Goal: Check status: Check status

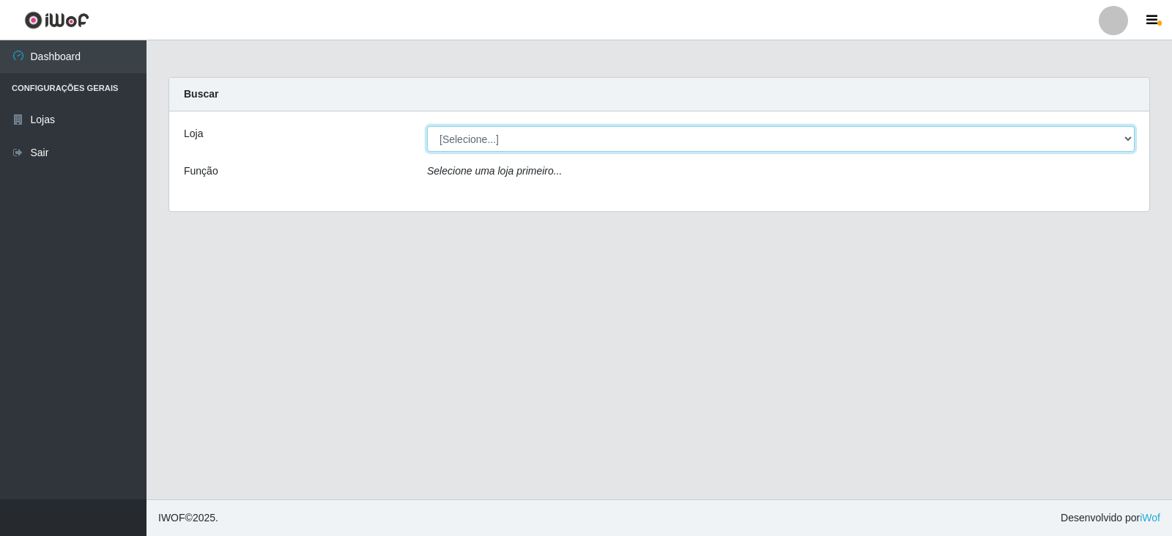
click at [1110, 139] on select "[Selecione...] SuperFácil Atacado - [GEOGRAPHIC_DATA]" at bounding box center [781, 139] width 708 height 26
select select "504"
click at [427, 126] on select "[Selecione...] SuperFácil Atacado - [GEOGRAPHIC_DATA]" at bounding box center [781, 139] width 708 height 26
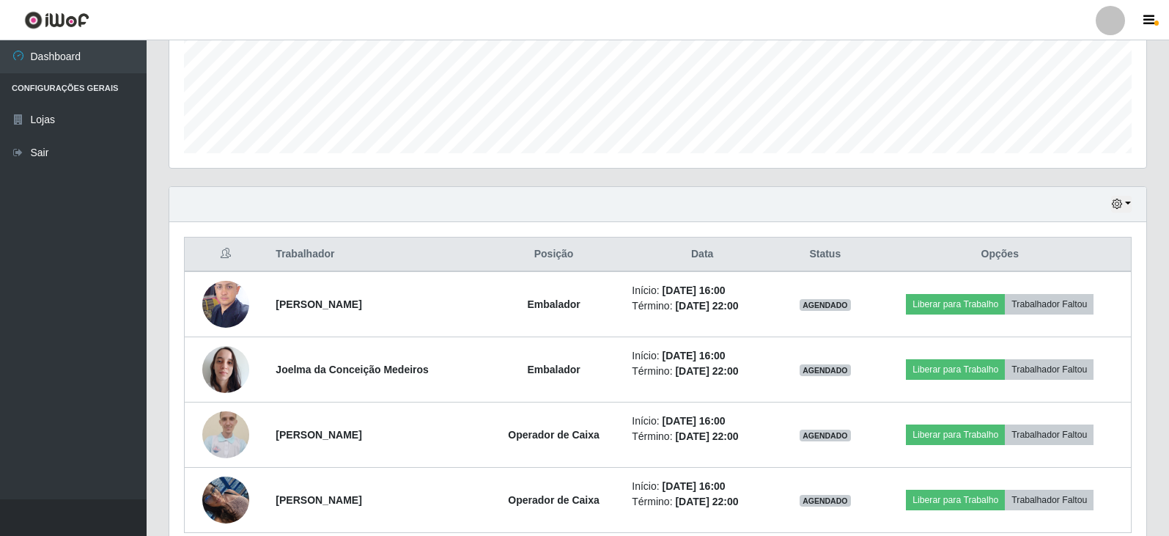
scroll to position [437, 0]
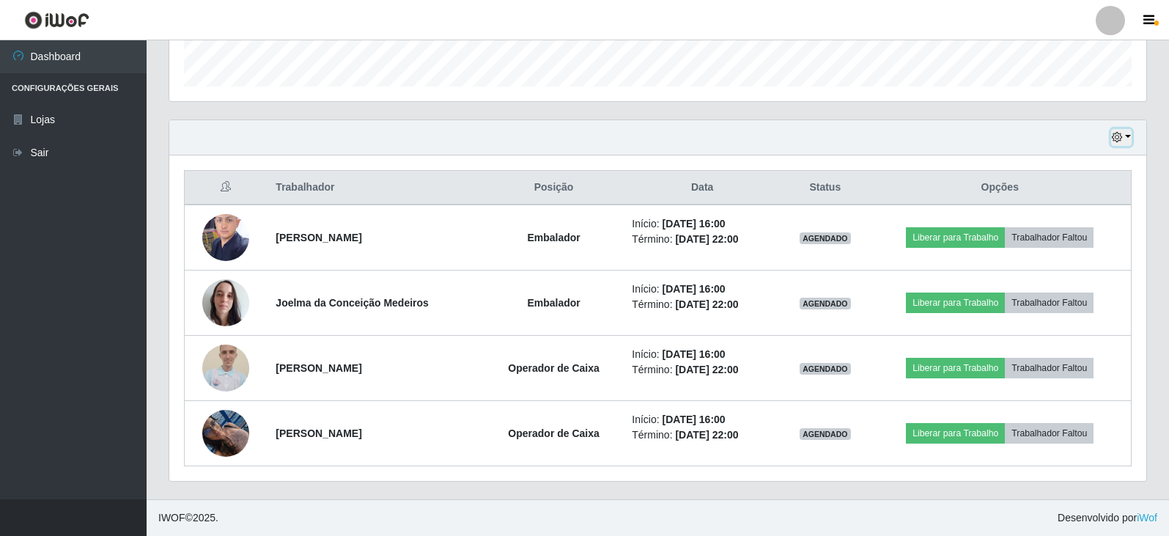
click at [1119, 134] on icon "button" at bounding box center [1117, 137] width 10 height 10
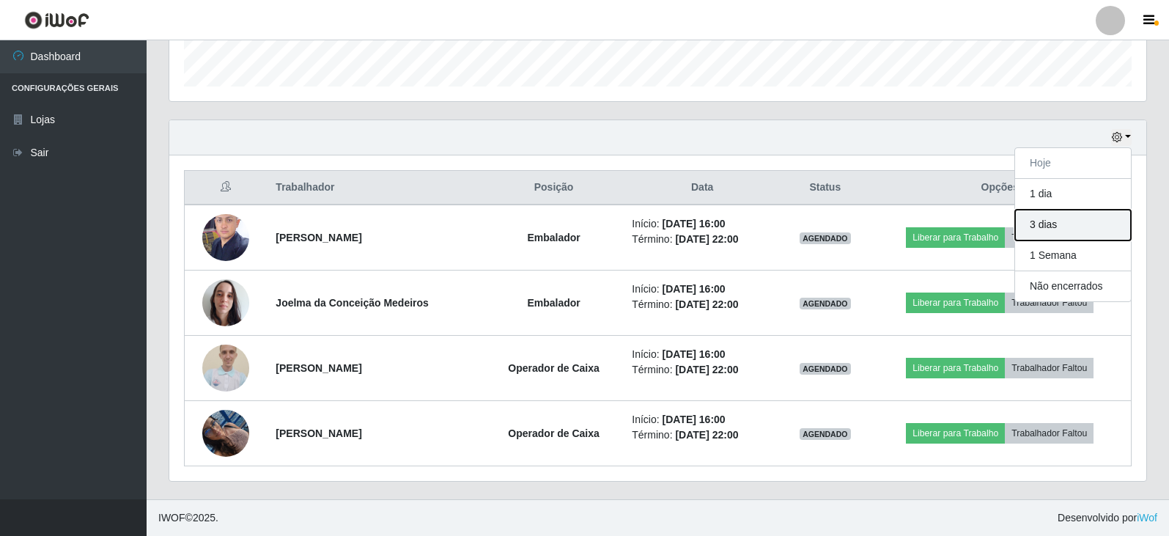
click at [1063, 226] on button "3 dias" at bounding box center [1073, 225] width 116 height 31
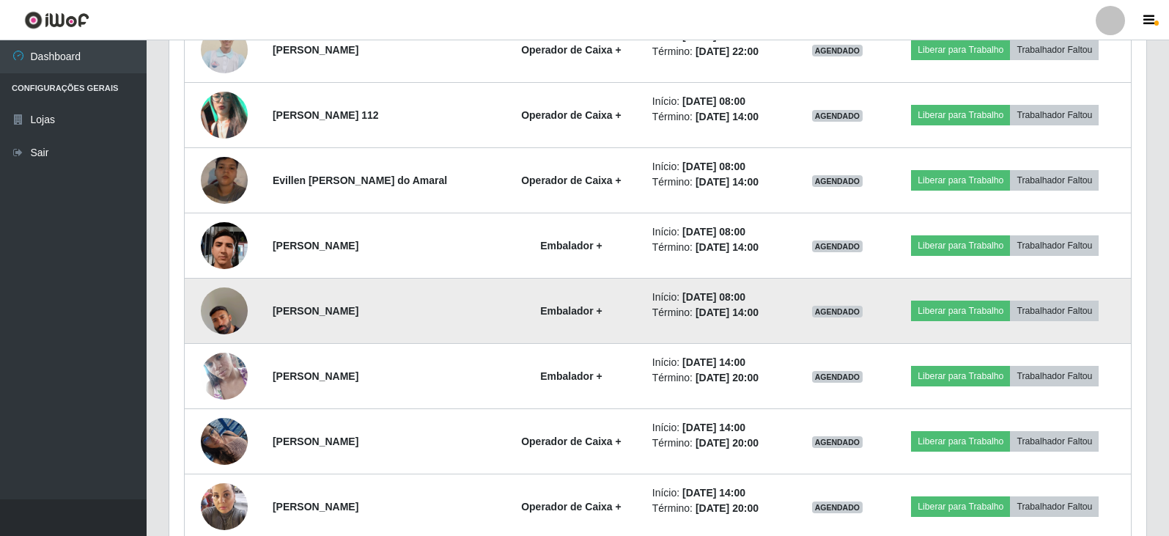
scroll to position [1285, 0]
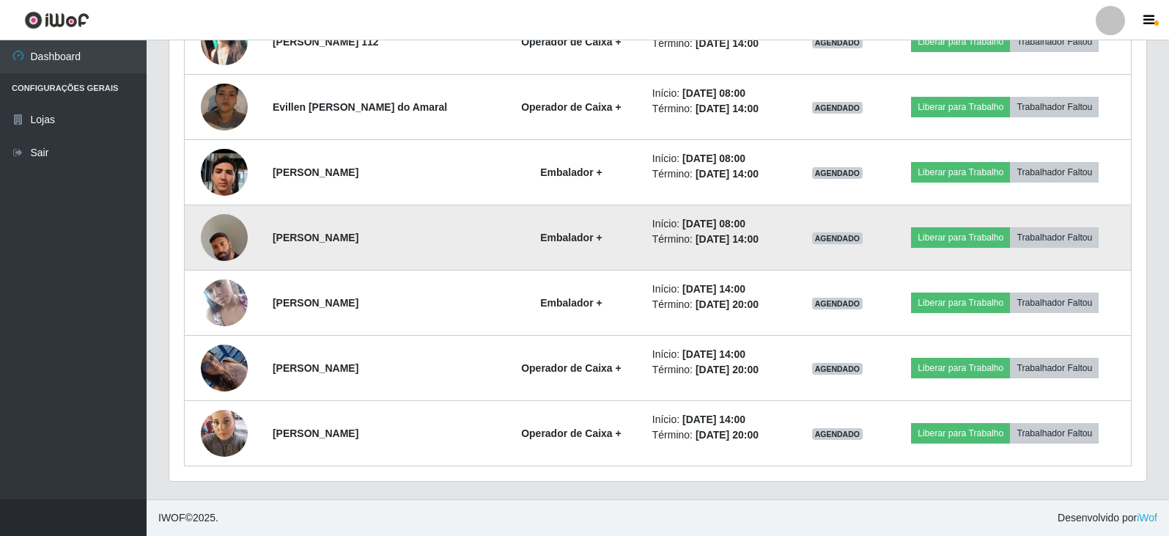
click at [218, 237] on img at bounding box center [224, 238] width 47 height 84
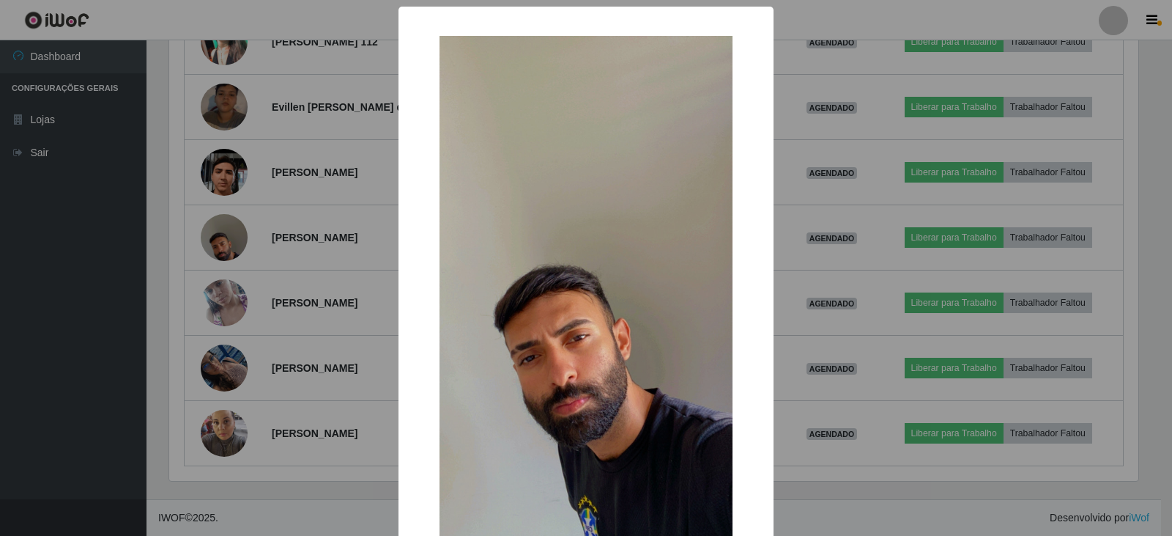
click at [257, 251] on div "× OK Cancel" at bounding box center [586, 268] width 1172 height 536
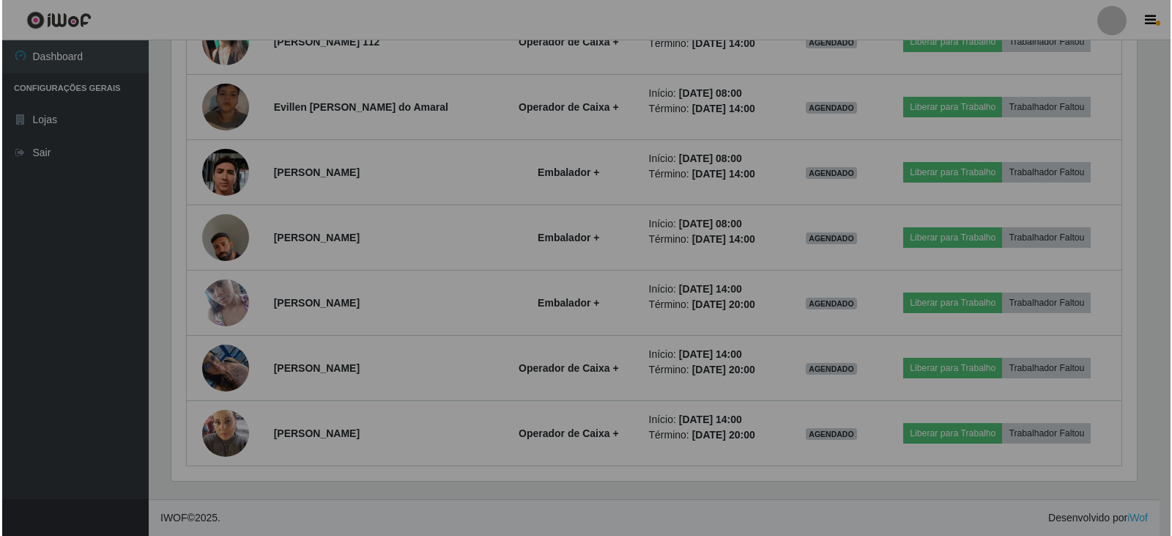
scroll to position [304, 977]
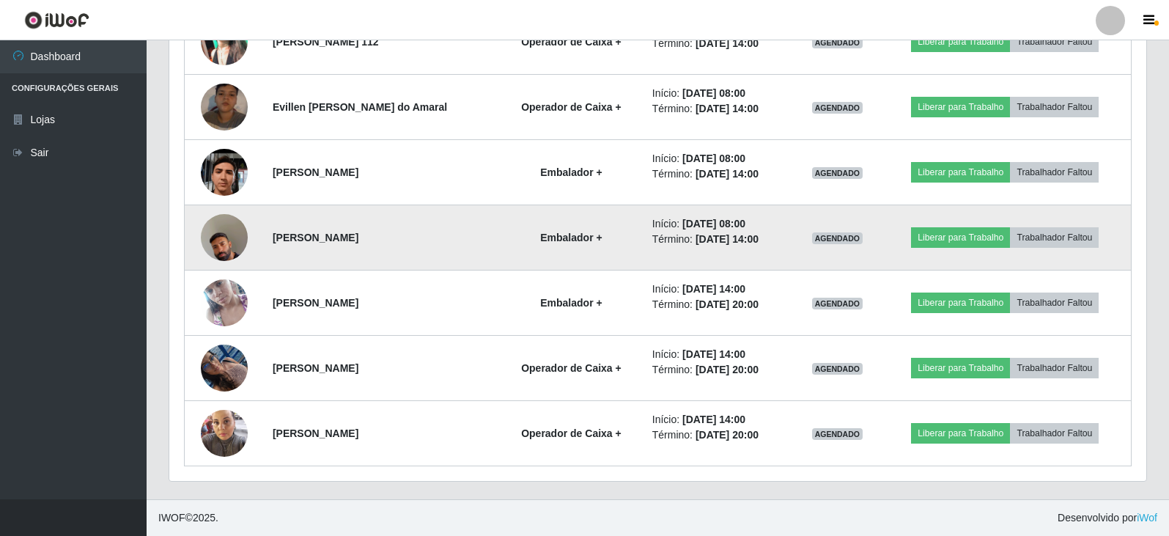
click at [221, 234] on img at bounding box center [224, 238] width 47 height 84
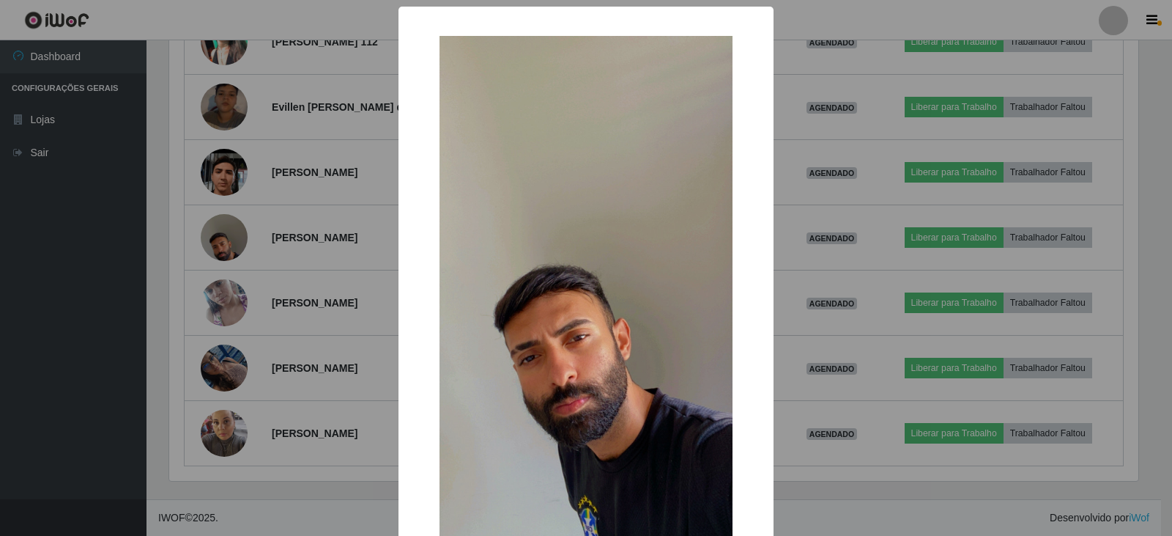
click at [317, 250] on div "× OK Cancel" at bounding box center [586, 268] width 1172 height 536
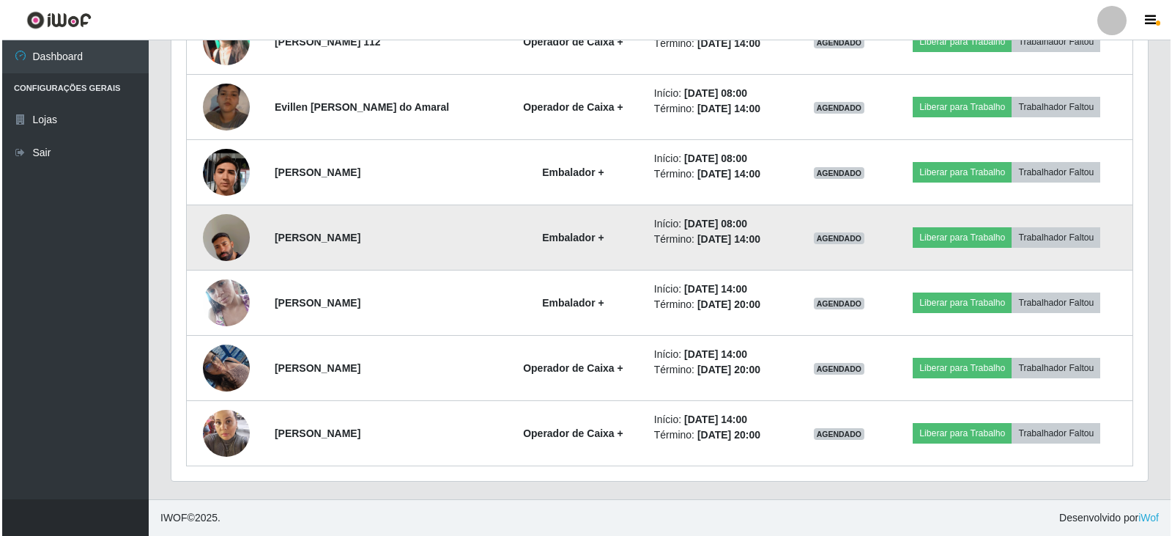
scroll to position [304, 977]
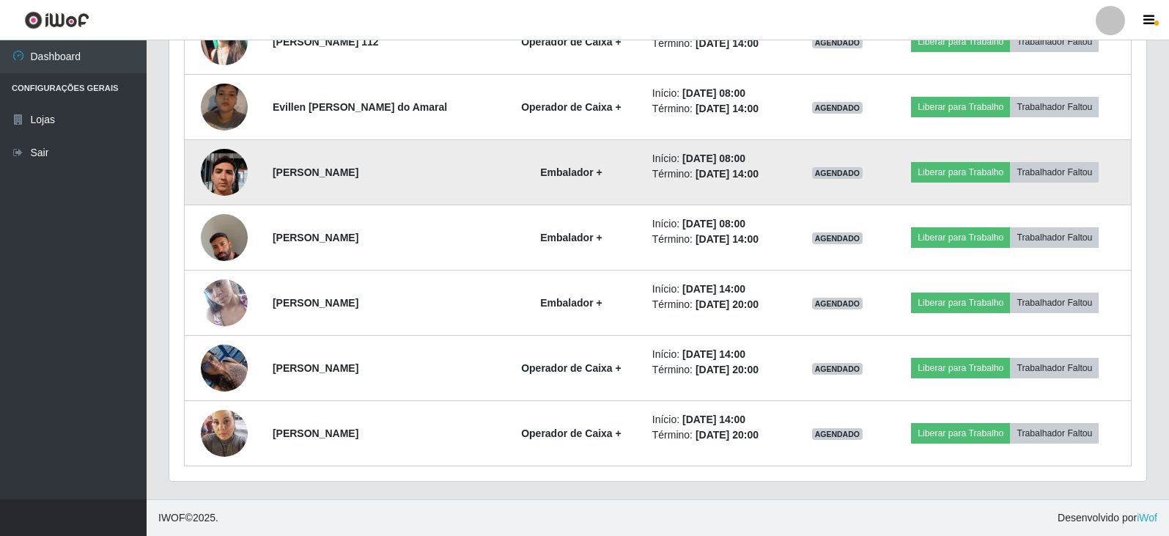
click at [213, 173] on img at bounding box center [224, 172] width 47 height 104
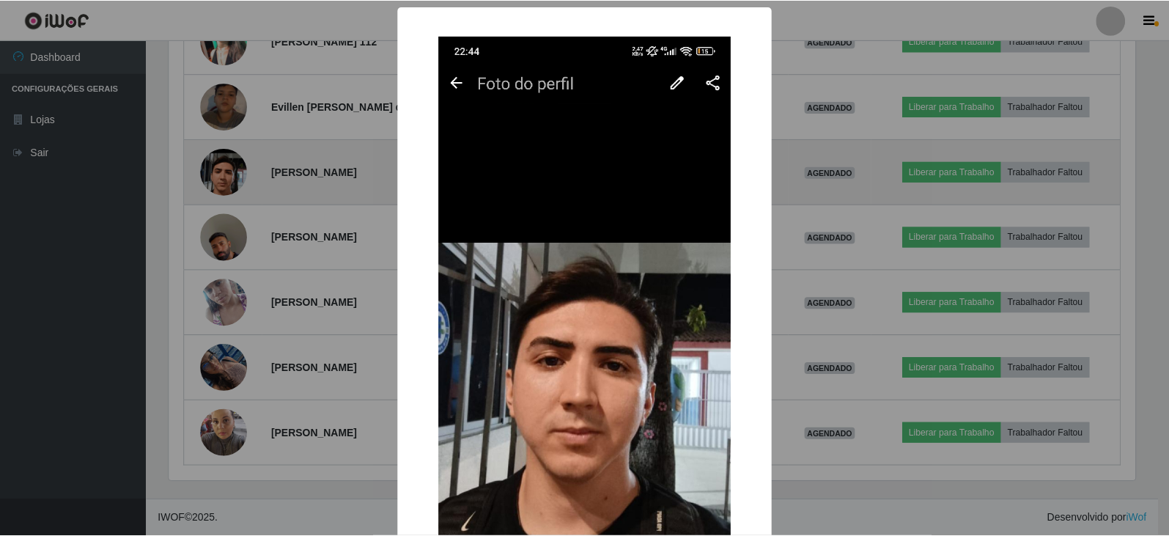
scroll to position [304, 969]
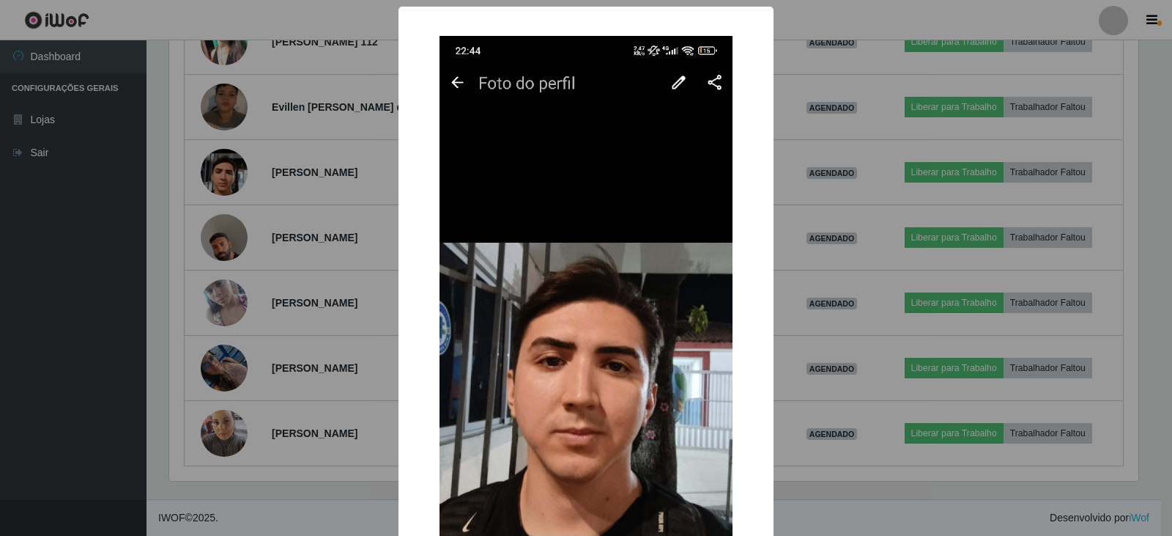
click at [267, 227] on div "× OK Cancel" at bounding box center [586, 268] width 1172 height 536
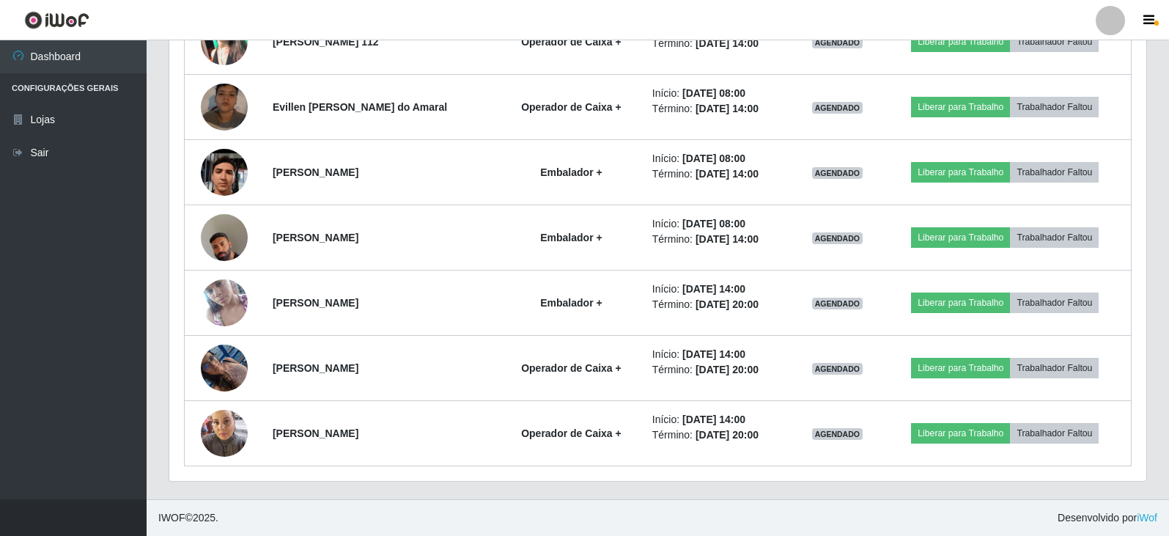
scroll to position [304, 977]
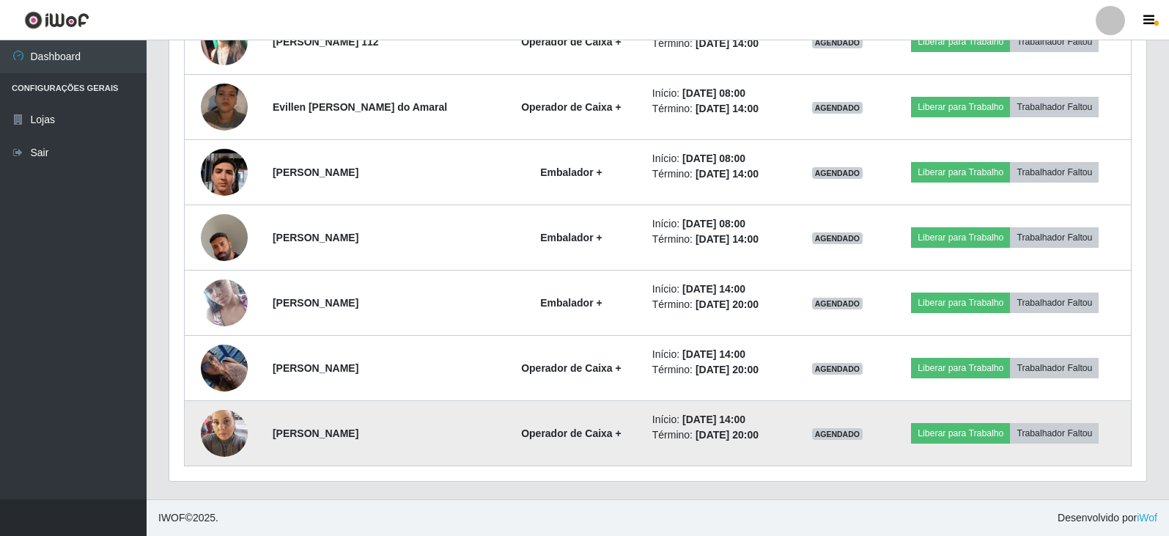
click at [223, 428] on img at bounding box center [224, 433] width 47 height 62
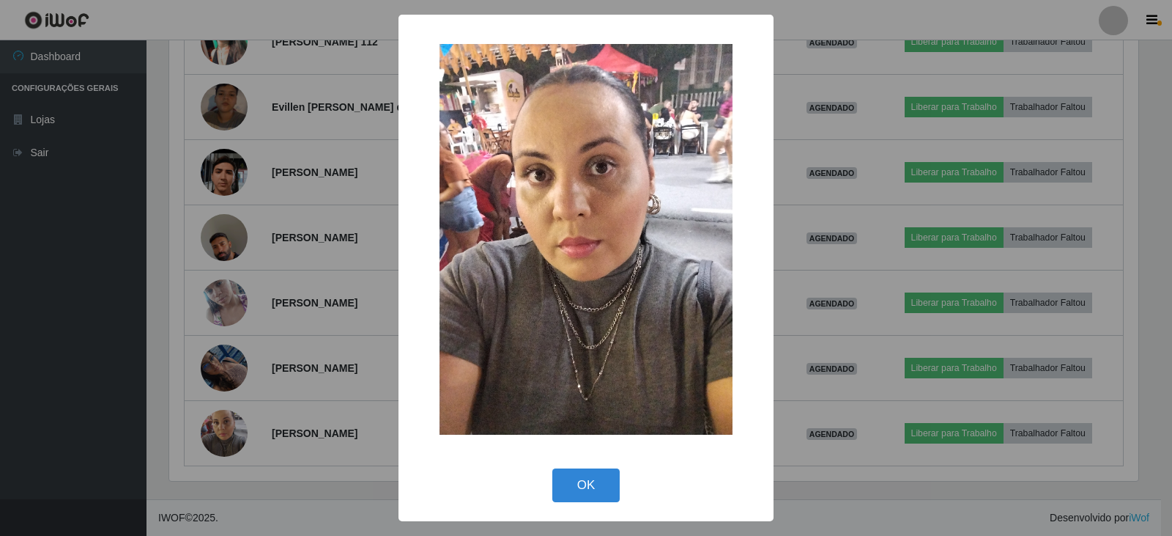
click at [316, 308] on div "× OK Cancel" at bounding box center [586, 268] width 1172 height 536
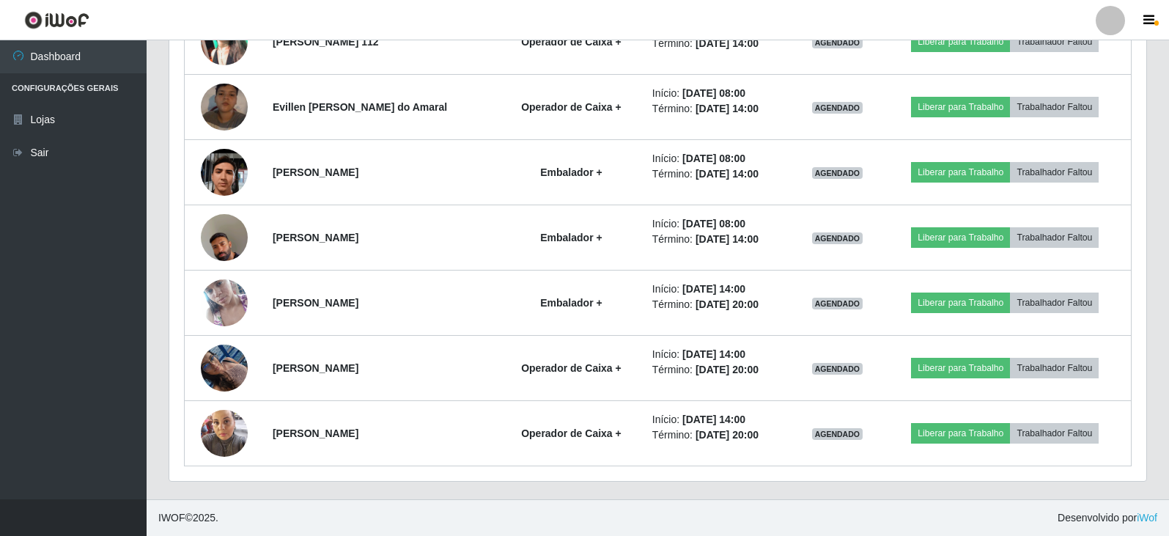
scroll to position [1212, 0]
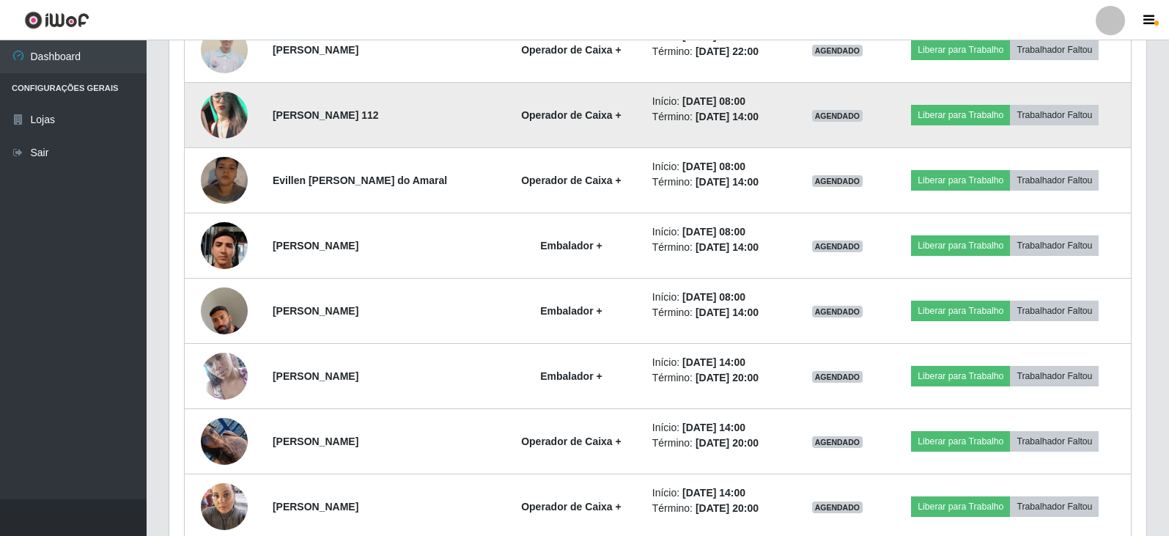
click at [218, 108] on img at bounding box center [224, 115] width 47 height 84
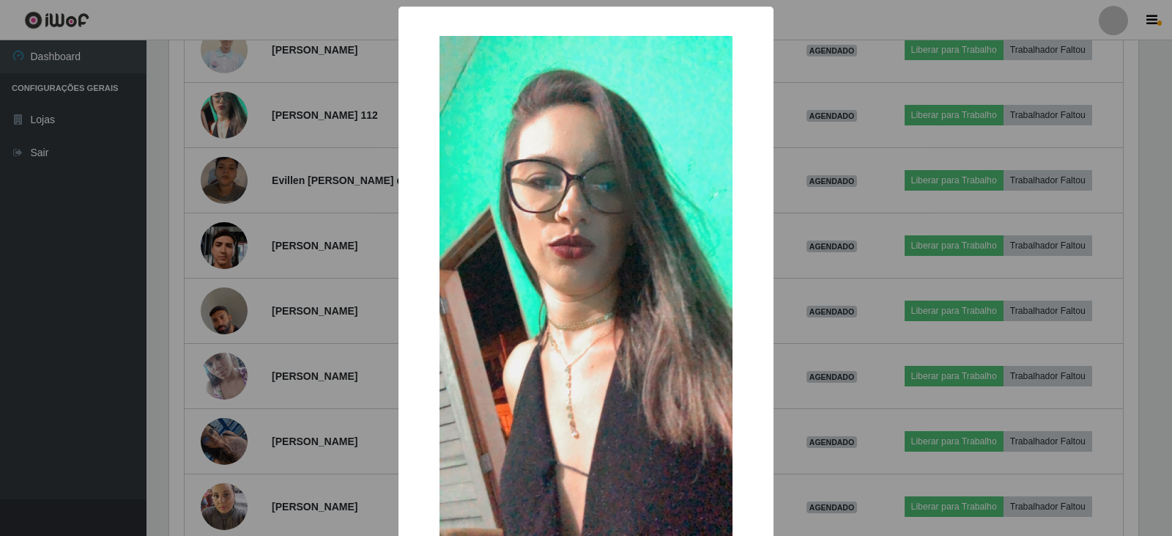
click at [301, 163] on div "× OK Cancel" at bounding box center [586, 268] width 1172 height 536
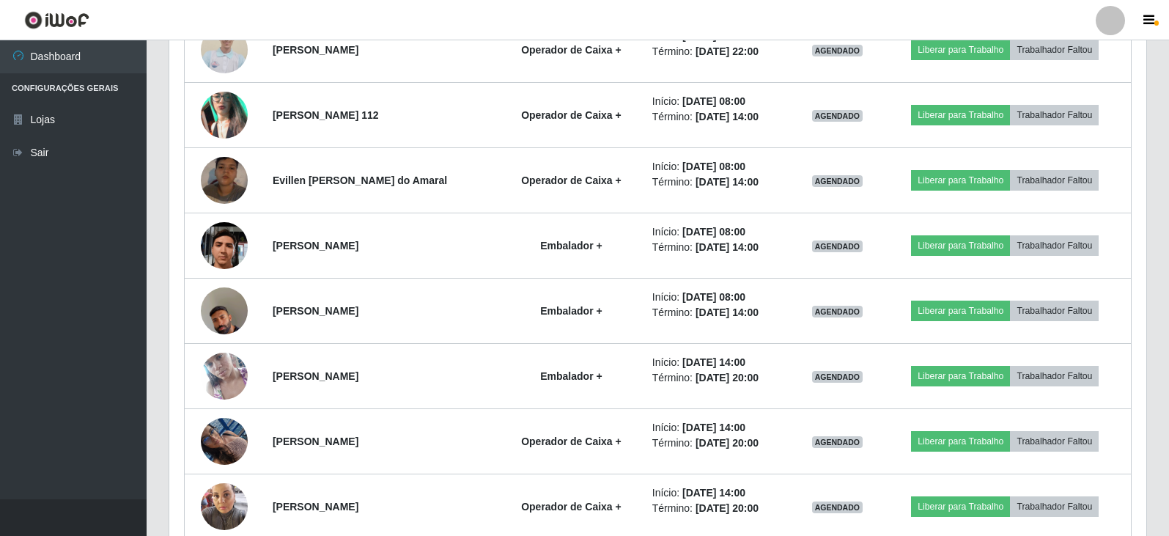
scroll to position [304, 977]
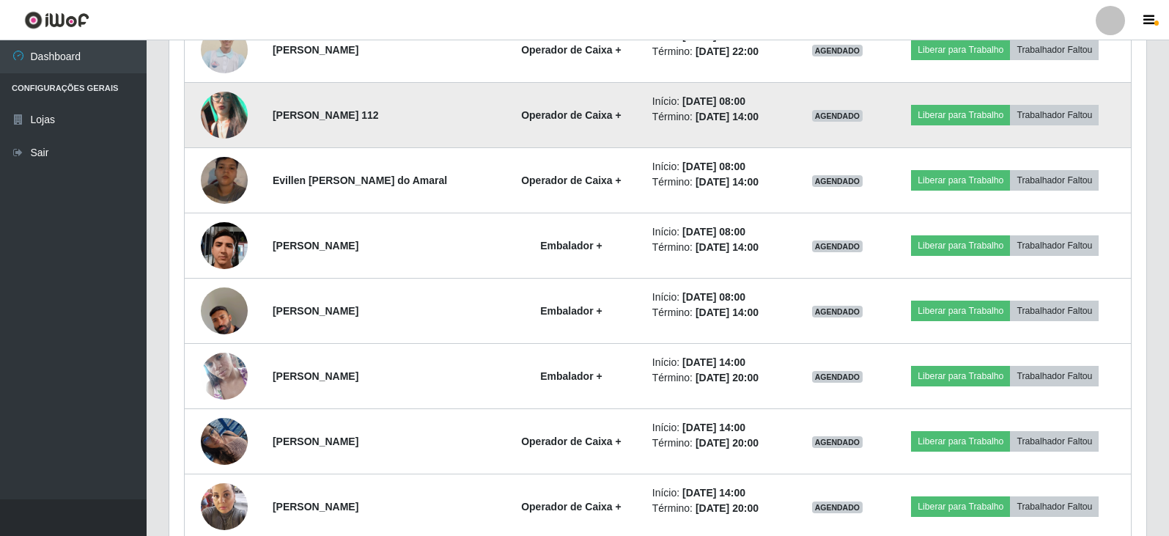
click at [219, 108] on img at bounding box center [224, 115] width 47 height 84
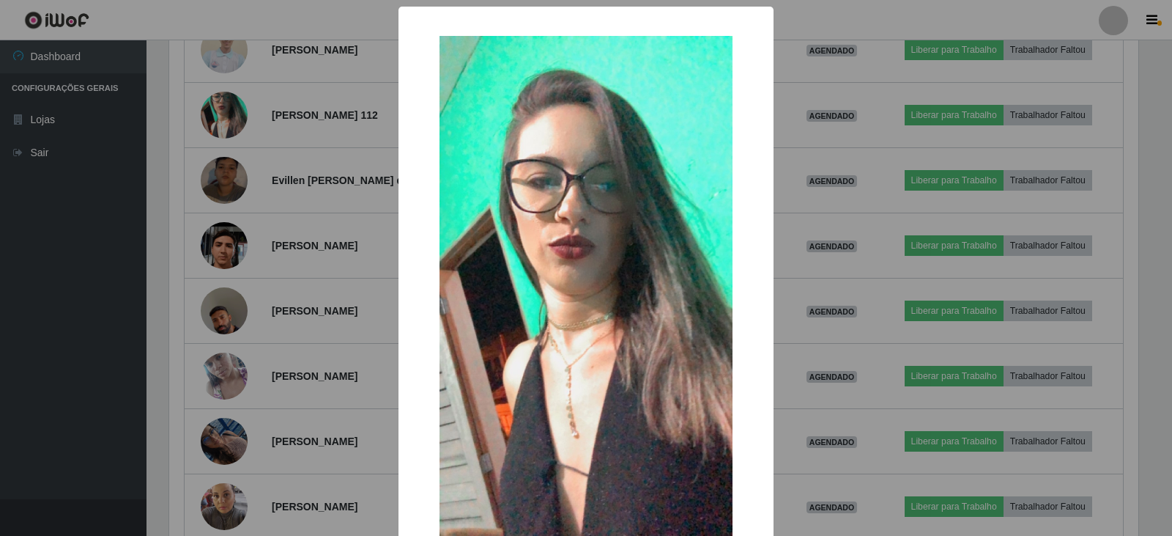
click at [306, 152] on div "× OK Cancel" at bounding box center [586, 268] width 1172 height 536
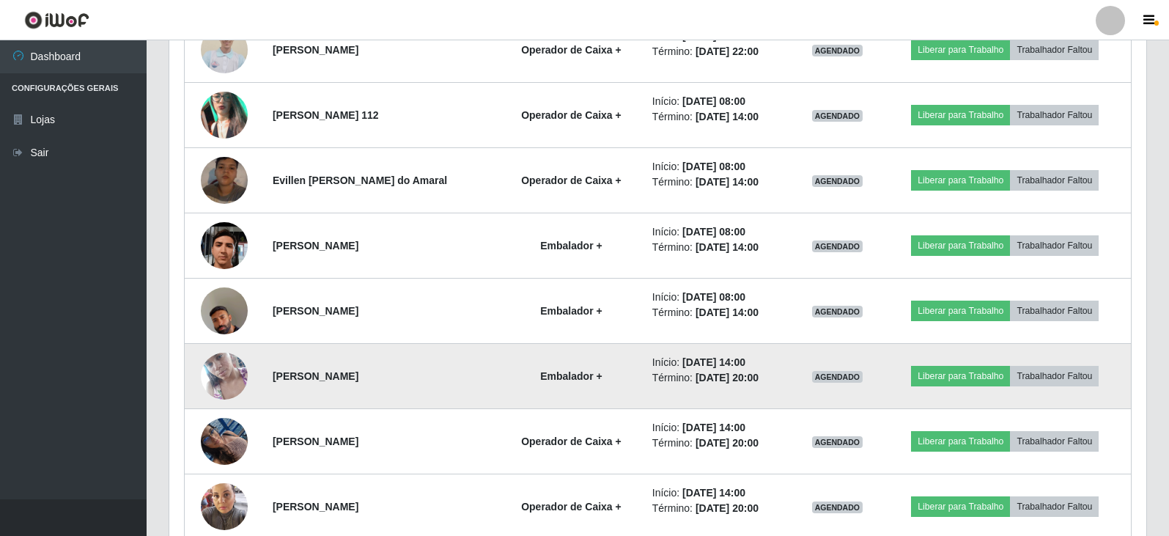
click at [229, 371] on img at bounding box center [224, 376] width 47 height 84
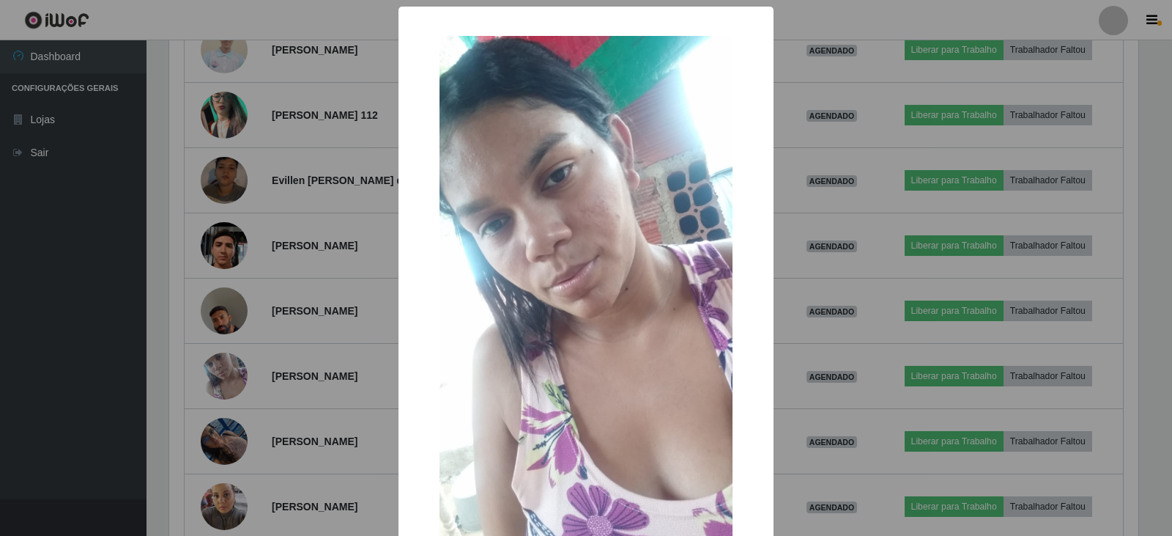
click at [304, 325] on div "× OK Cancel" at bounding box center [586, 268] width 1172 height 536
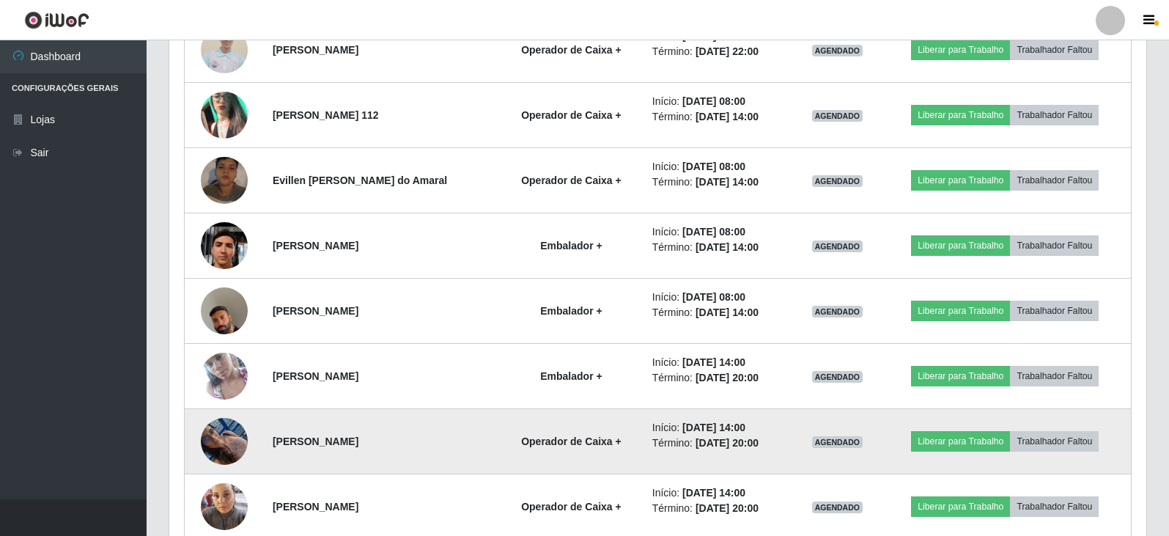
click at [216, 432] on img at bounding box center [224, 441] width 47 height 62
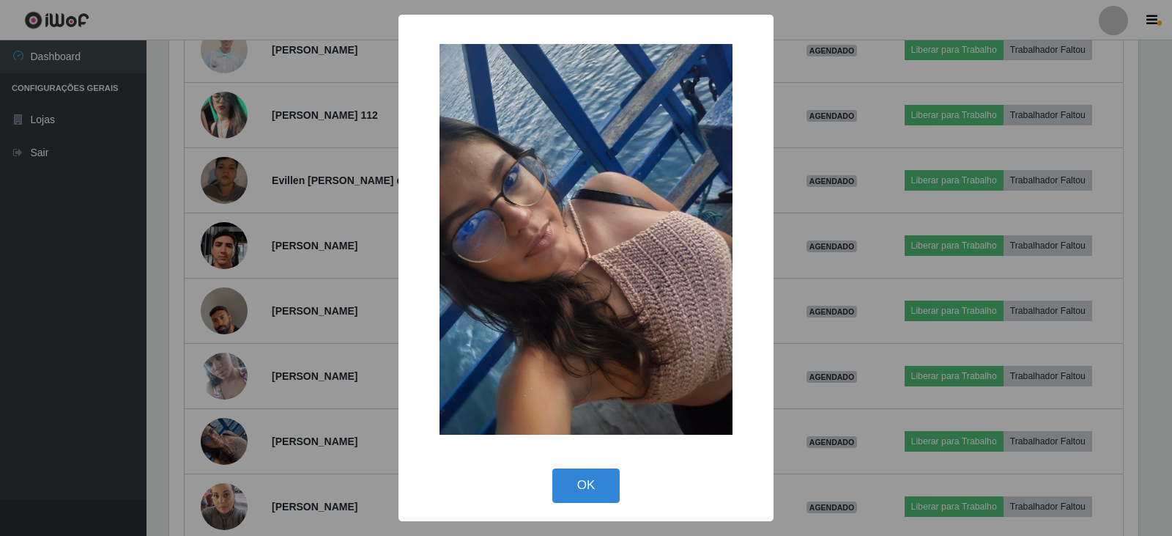
click at [286, 393] on div "× OK Cancel" at bounding box center [586, 268] width 1172 height 536
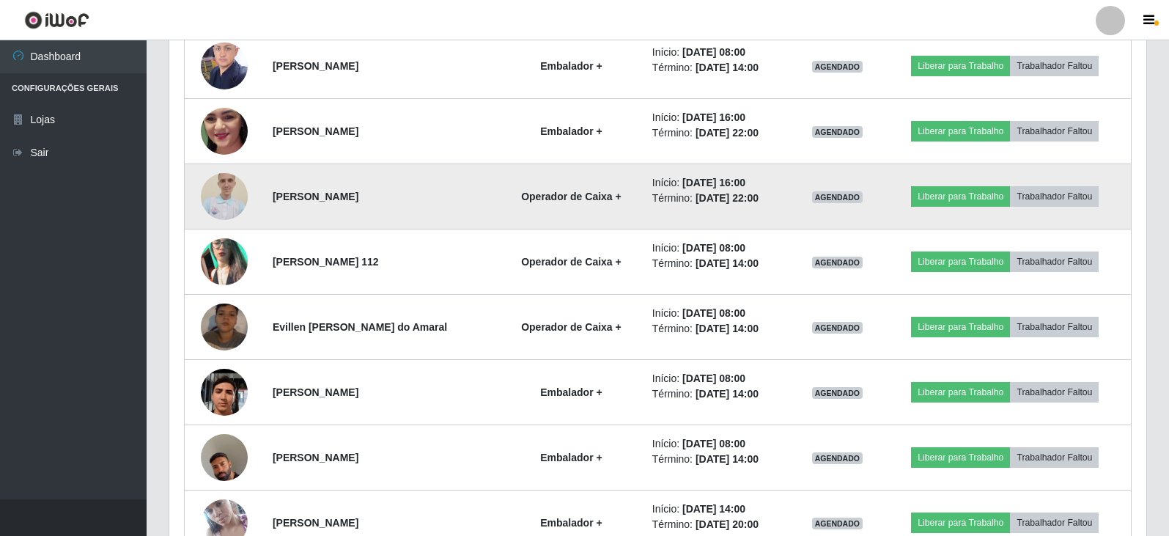
click at [213, 191] on img at bounding box center [224, 196] width 47 height 63
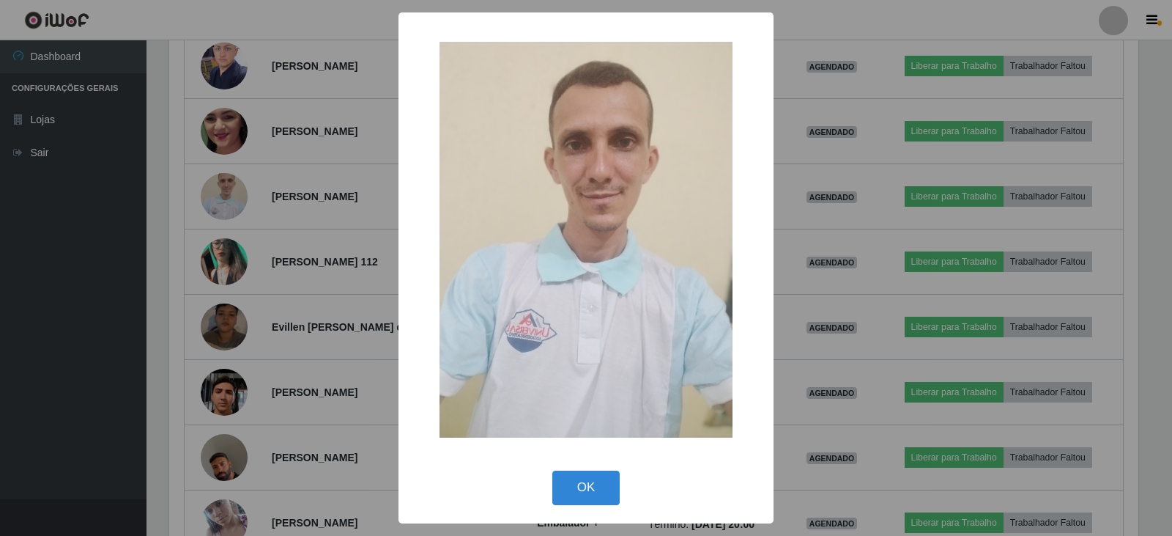
click at [309, 222] on div "× OK Cancel" at bounding box center [586, 268] width 1172 height 536
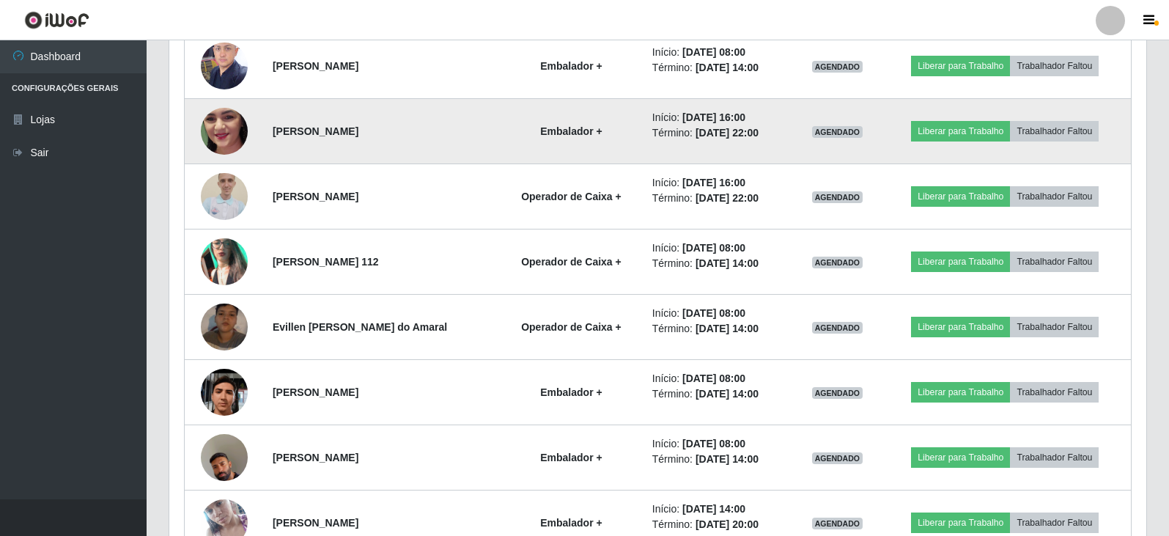
click at [224, 141] on img at bounding box center [224, 131] width 47 height 104
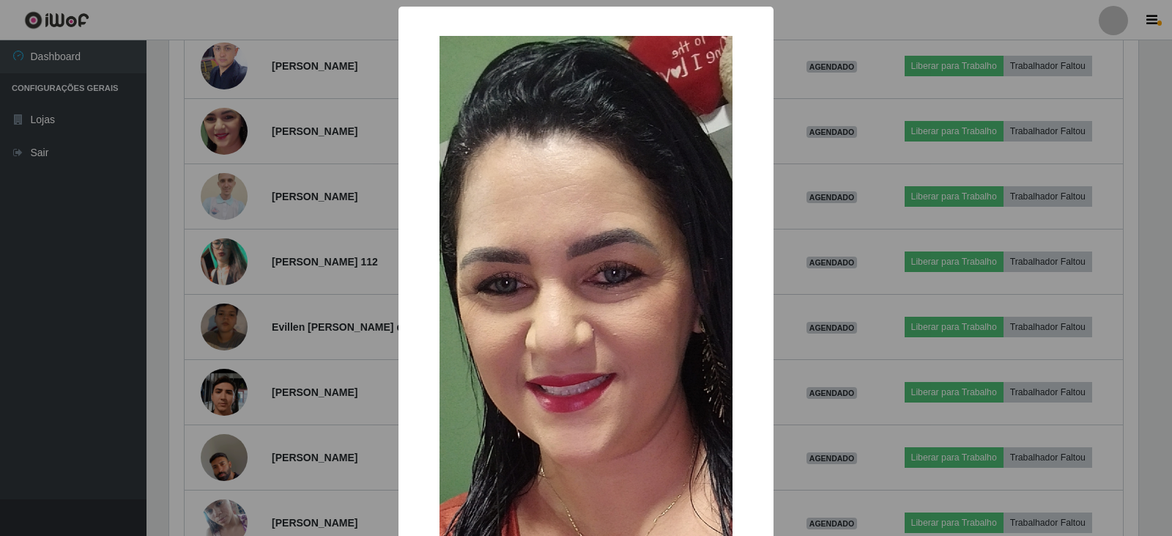
click at [221, 184] on div "× OK Cancel" at bounding box center [586, 268] width 1172 height 536
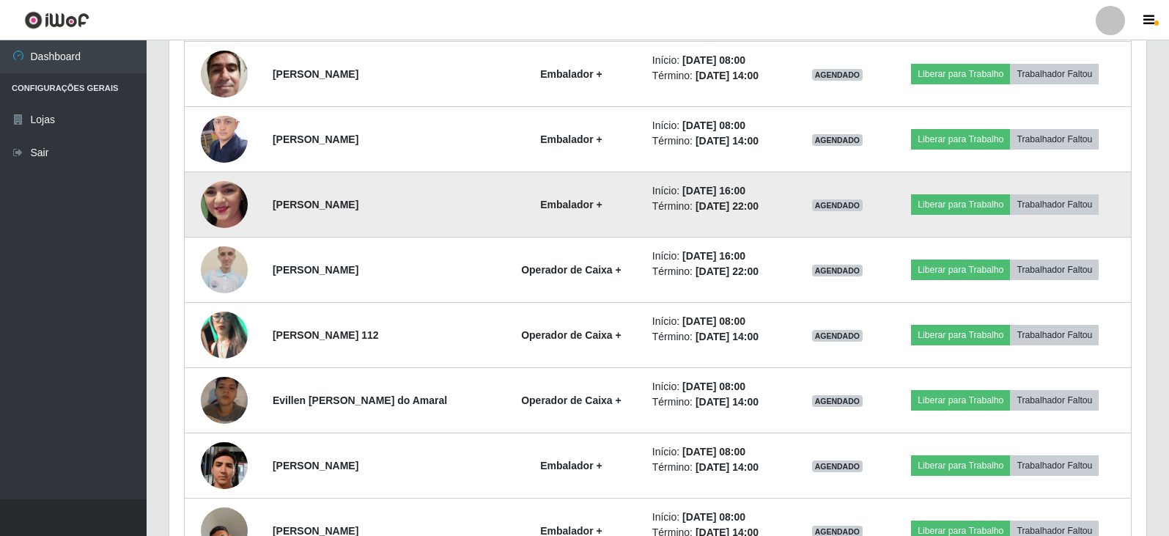
click at [221, 198] on img at bounding box center [224, 204] width 47 height 104
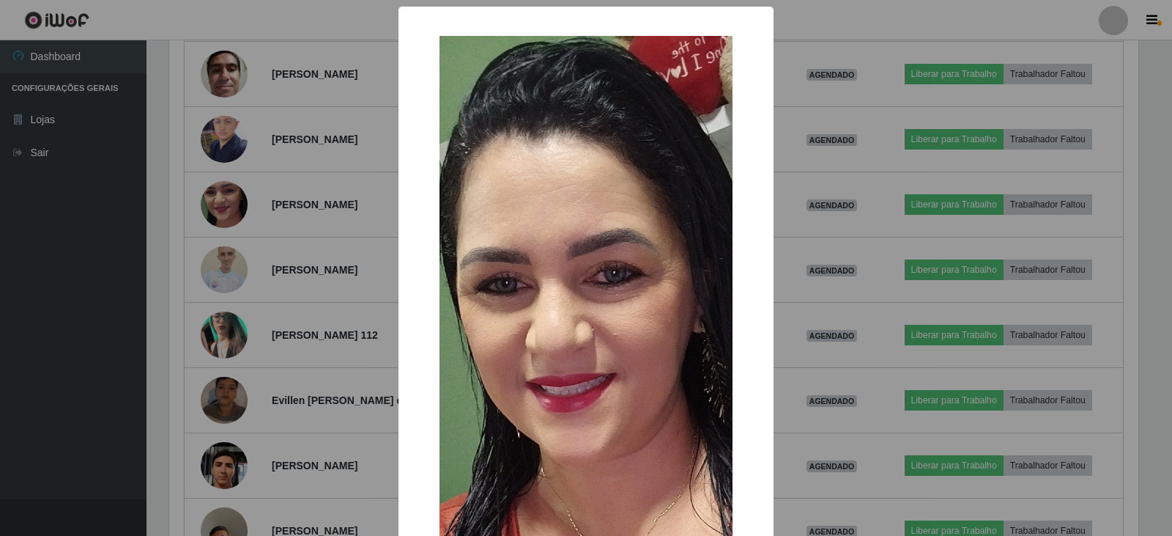
click at [319, 211] on div "× OK Cancel" at bounding box center [586, 268] width 1172 height 536
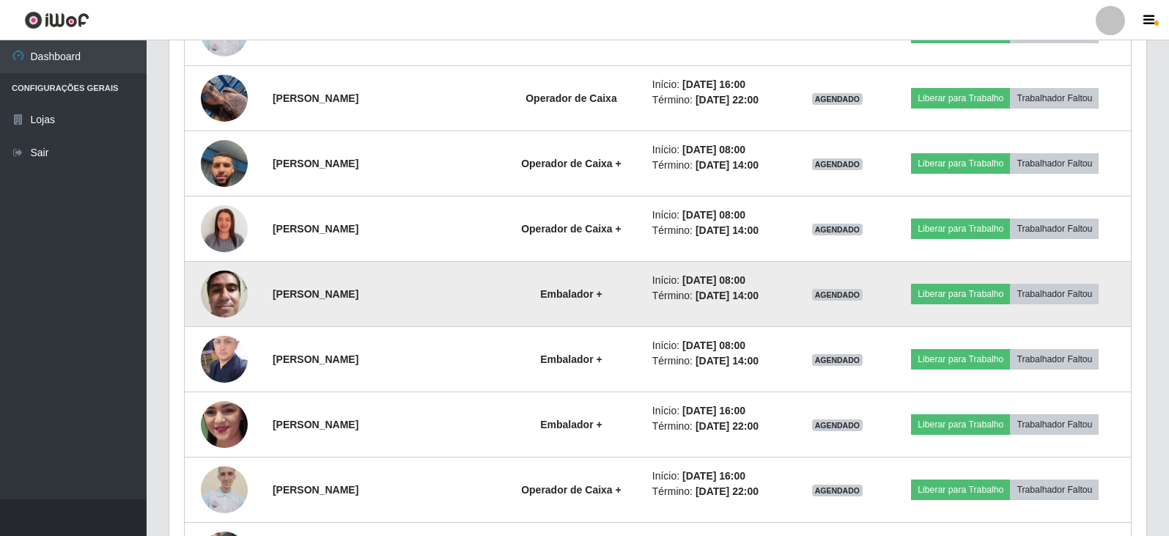
click at [224, 288] on img at bounding box center [224, 293] width 47 height 62
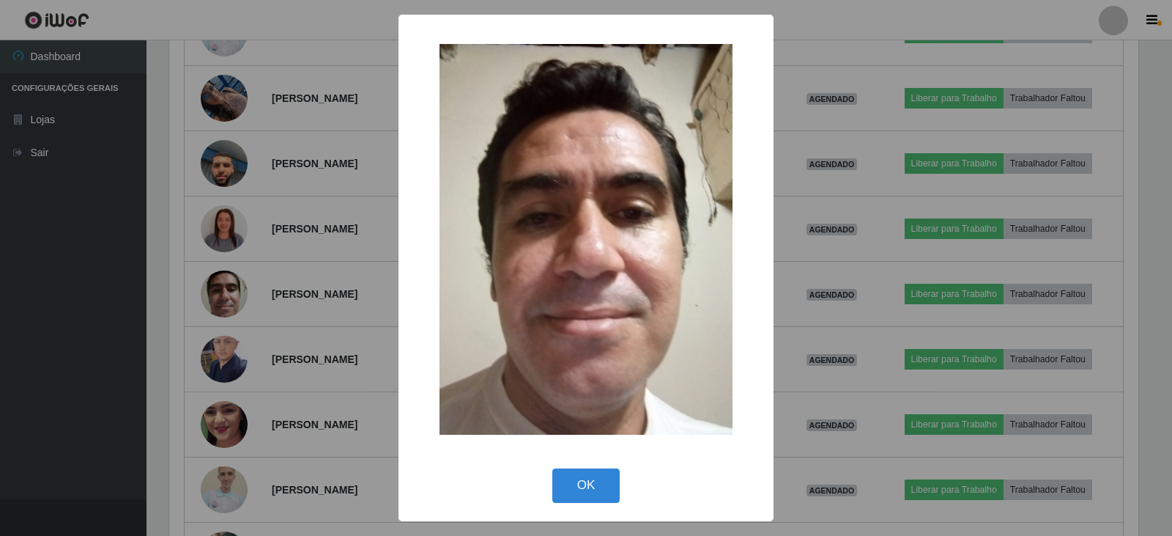
click at [312, 288] on div "× OK Cancel" at bounding box center [586, 268] width 1172 height 536
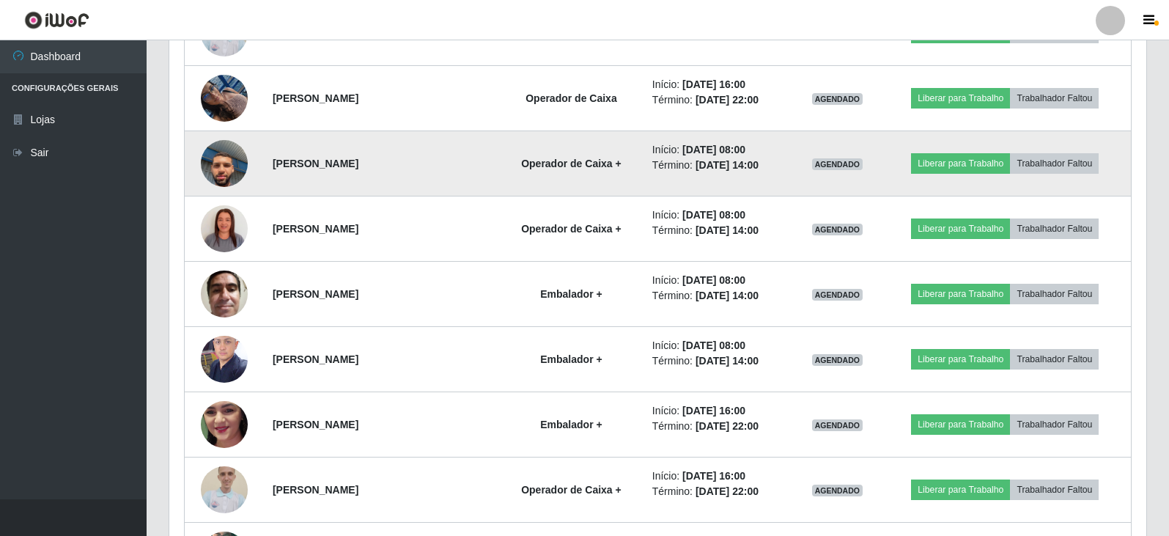
click at [221, 164] on img at bounding box center [224, 164] width 47 height 84
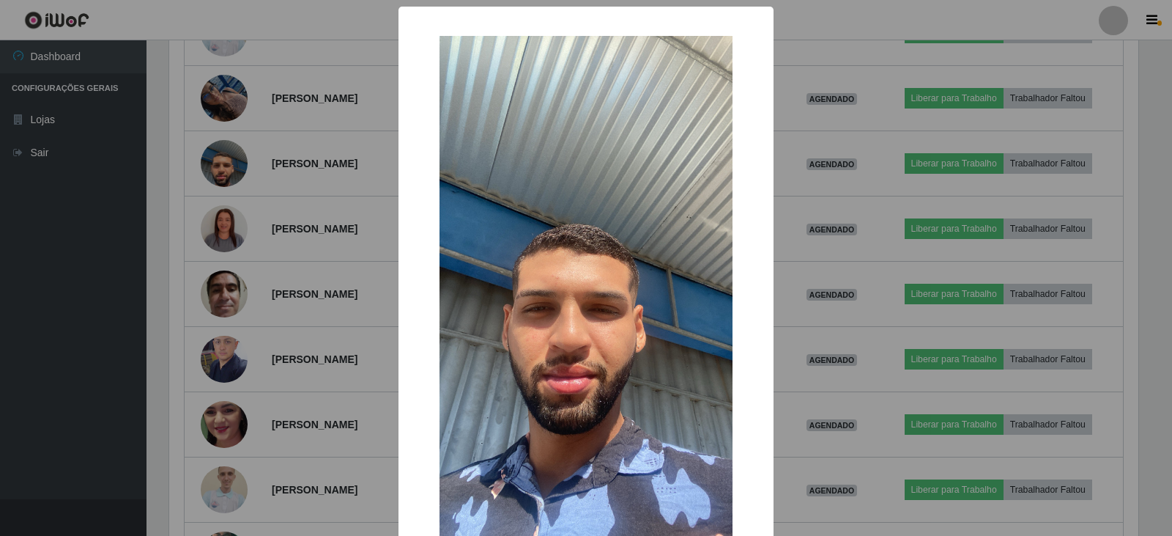
click at [298, 262] on div "× OK Cancel" at bounding box center [586, 268] width 1172 height 536
